Goal: Navigation & Orientation: Find specific page/section

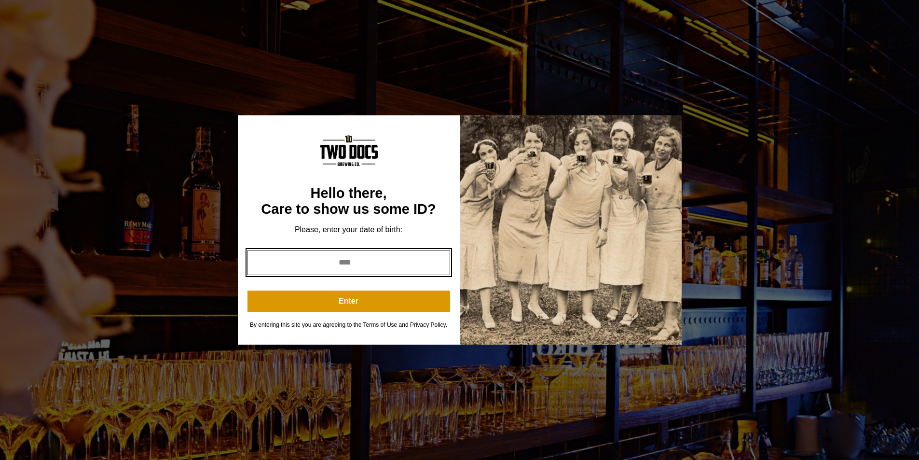
click at [350, 265] on input "year" at bounding box center [348, 262] width 203 height 25
drag, startPoint x: 371, startPoint y: 263, endPoint x: 308, endPoint y: 258, distance: 63.9
click at [308, 258] on input "year" at bounding box center [348, 262] width 203 height 25
type input "****"
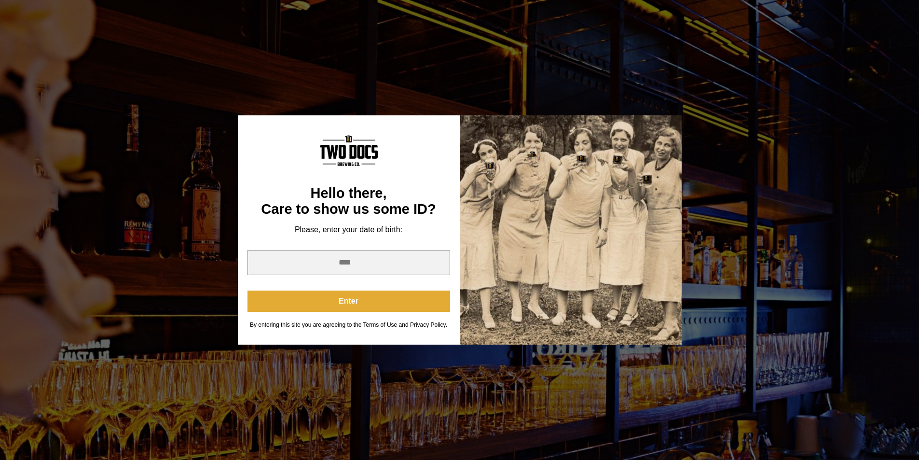
click at [357, 308] on button "Enter" at bounding box center [348, 300] width 203 height 21
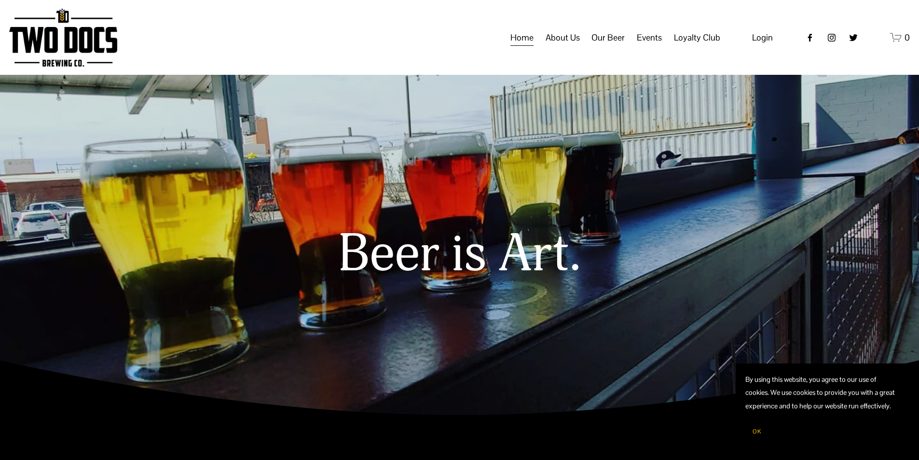
click at [0, 0] on span "Calendar" at bounding box center [0, 0] width 0 height 0
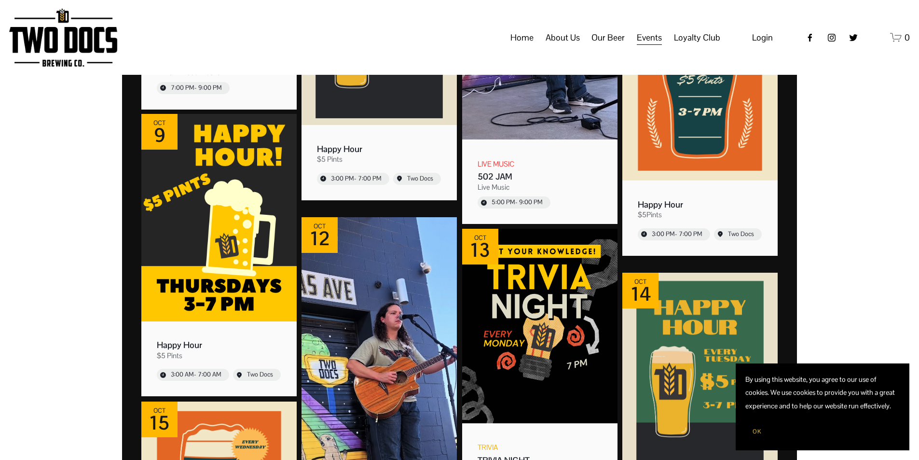
scroll to position [3280, 0]
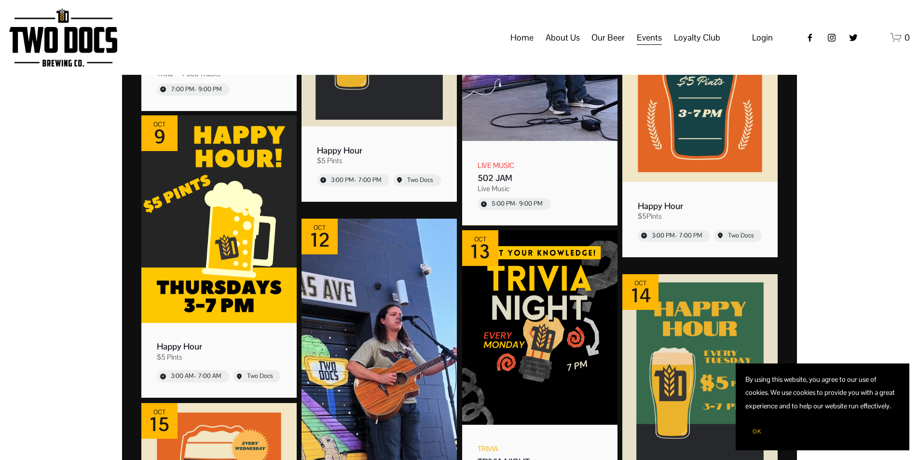
click at [618, 46] on span "Our Beer" at bounding box center [607, 37] width 33 height 16
click at [0, 0] on span "Taproom Menu" at bounding box center [0, 0] width 0 height 0
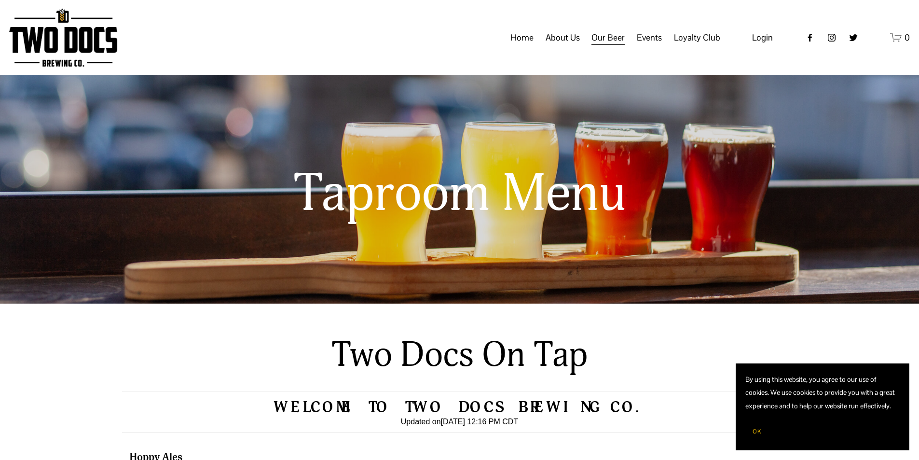
click at [0, 0] on span "Distribution Map" at bounding box center [0, 0] width 0 height 0
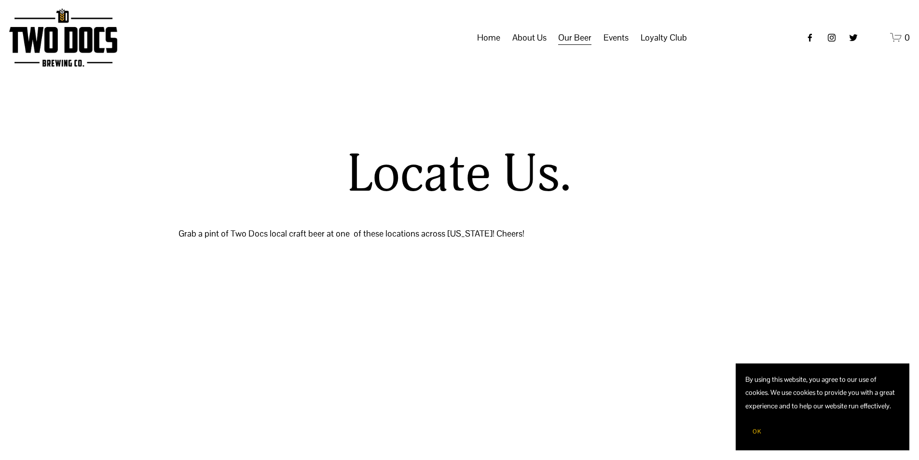
select select "**"
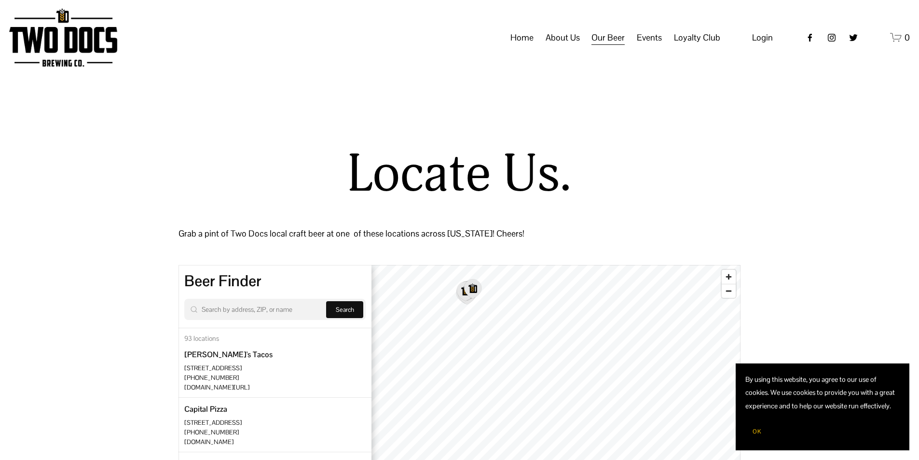
click at [0, 0] on span "Raiderland RED" at bounding box center [0, 0] width 0 height 0
